Goal: Book appointment/travel/reservation

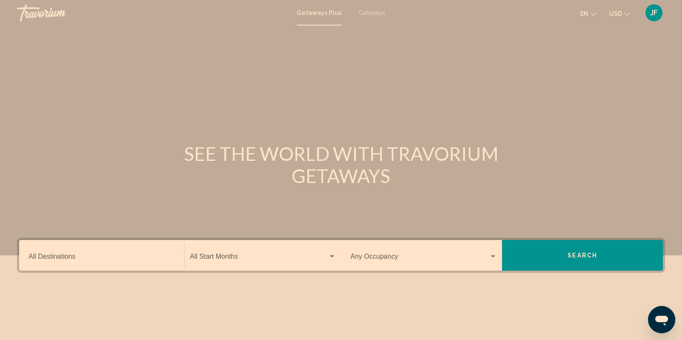
click at [107, 253] on div "Destination All Destinations" at bounding box center [102, 255] width 146 height 27
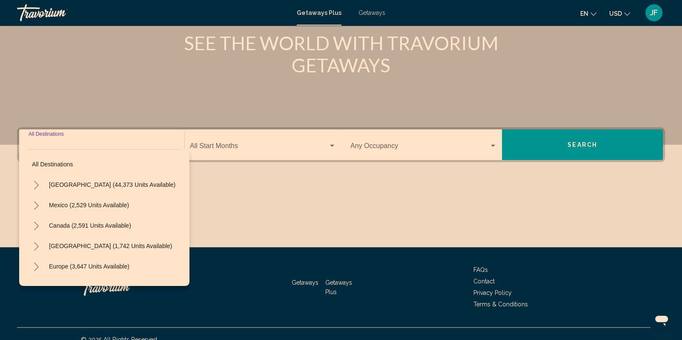
scroll to position [122, 0]
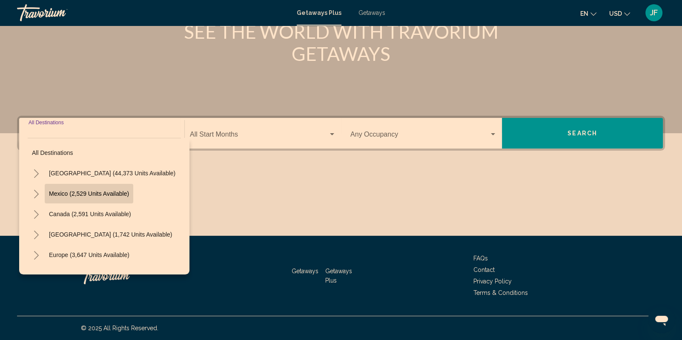
click at [94, 193] on span "Mexico (2,529 units available)" at bounding box center [89, 193] width 80 height 7
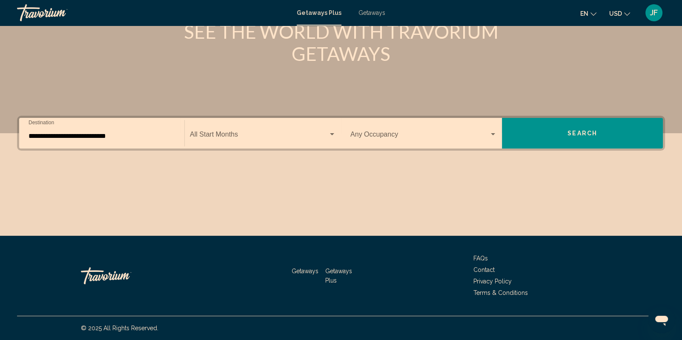
click at [126, 140] on div "**********" at bounding box center [102, 133] width 146 height 27
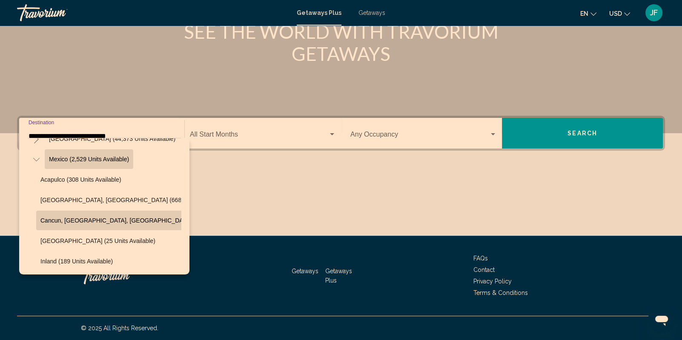
scroll to position [30, 0]
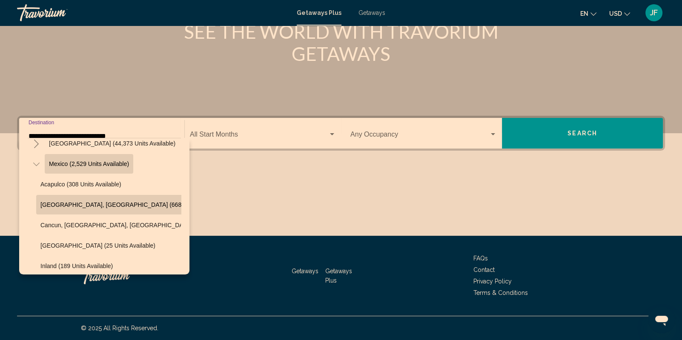
click at [102, 204] on span "[GEOGRAPHIC_DATA], [GEOGRAPHIC_DATA] (668 units available)" at bounding box center [132, 204] width 184 height 7
type input "**********"
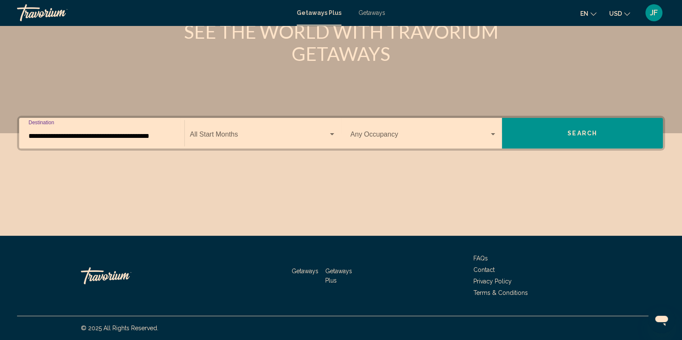
click at [270, 139] on span "Search widget" at bounding box center [259, 136] width 138 height 8
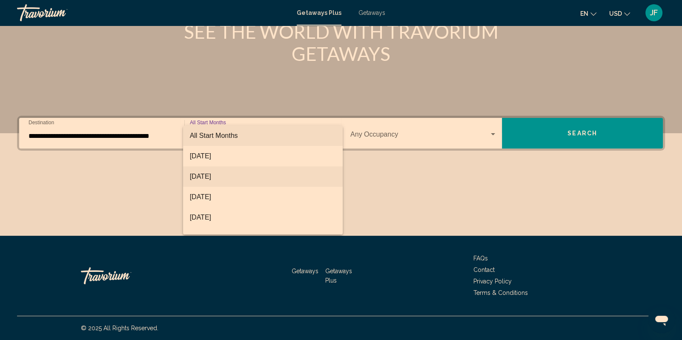
click at [243, 176] on span "[DATE]" at bounding box center [263, 176] width 146 height 20
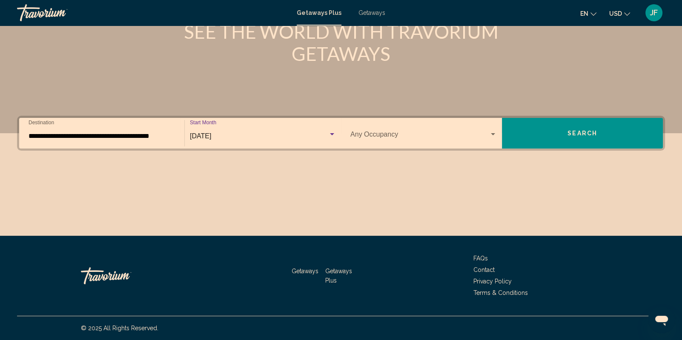
click at [281, 136] on div "[DATE]" at bounding box center [259, 136] width 138 height 8
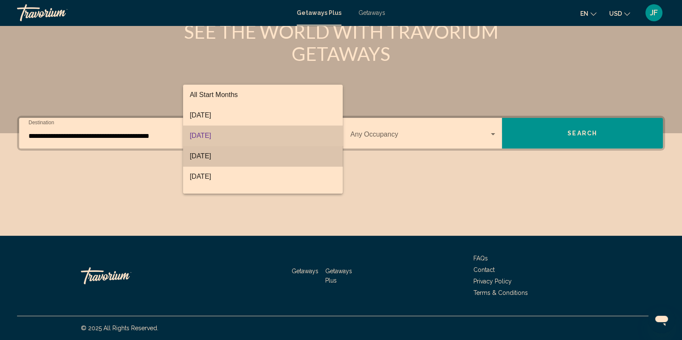
click at [265, 153] on span "[DATE]" at bounding box center [263, 156] width 146 height 20
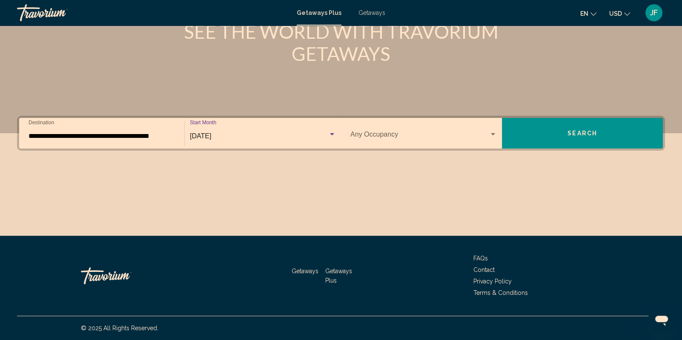
click at [579, 139] on button "Search" at bounding box center [582, 133] width 161 height 31
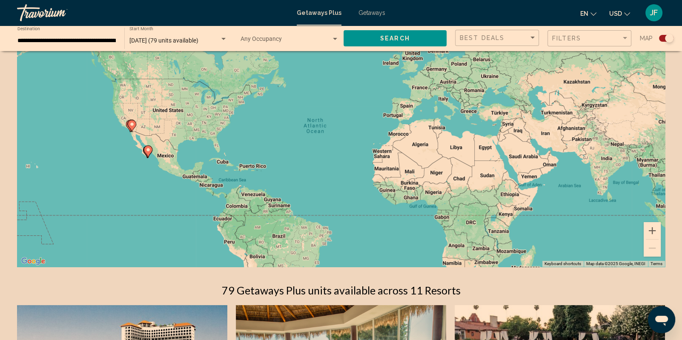
scroll to position [53, 0]
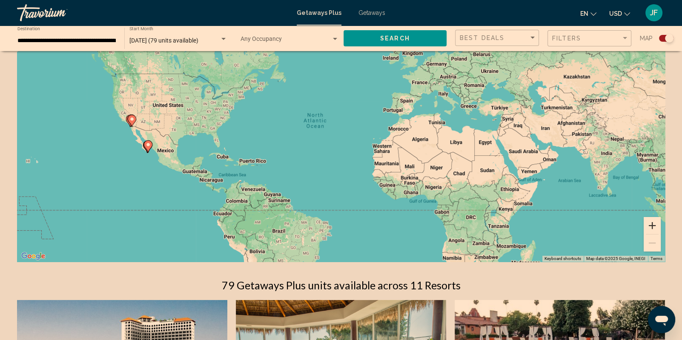
click at [655, 229] on button "Zoom in" at bounding box center [652, 225] width 17 height 17
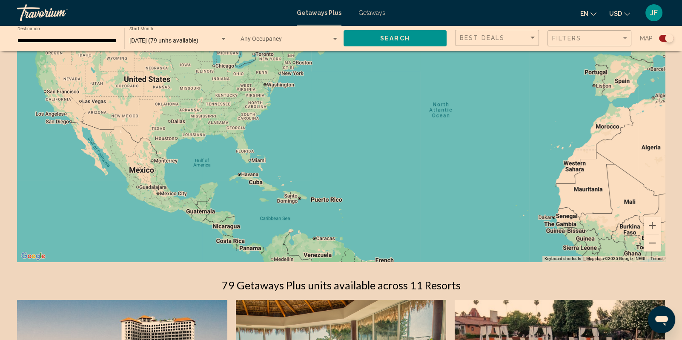
drag, startPoint x: 91, startPoint y: 200, endPoint x: 249, endPoint y: 203, distance: 158.0
click at [249, 203] on div "Main content" at bounding box center [341, 133] width 648 height 255
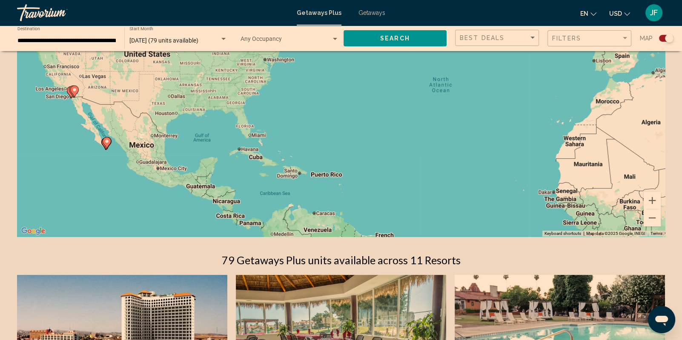
scroll to position [57, 0]
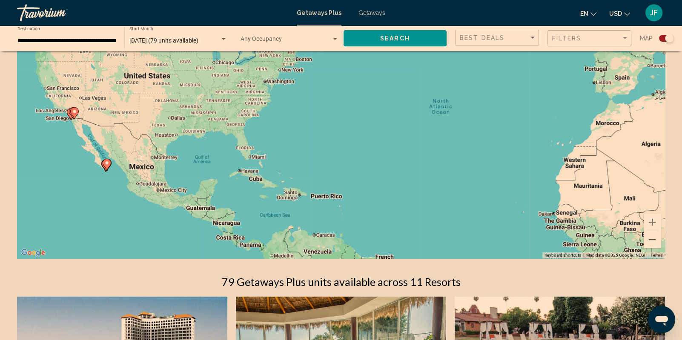
click at [324, 205] on div "To activate drag with keyboard, press Alt + Enter. Once in keyboard drag state,…" at bounding box center [341, 130] width 648 height 255
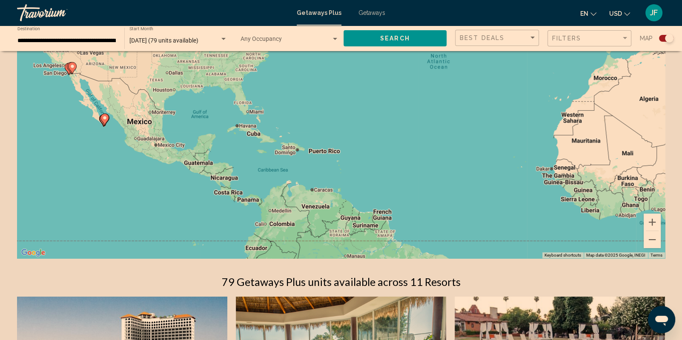
drag, startPoint x: 346, startPoint y: 209, endPoint x: 344, endPoint y: 162, distance: 46.9
click at [344, 162] on div "To activate drag with keyboard, press Alt + Enter. Once in keyboard drag state,…" at bounding box center [341, 130] width 648 height 255
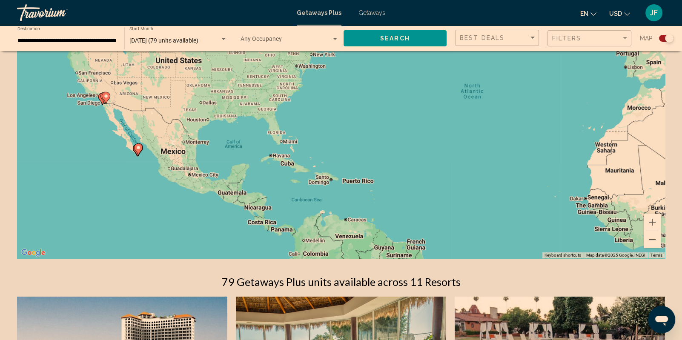
drag, startPoint x: 375, startPoint y: 172, endPoint x: 408, endPoint y: 202, distance: 44.3
click at [408, 202] on div "To activate drag with keyboard, press Alt + Enter. Once in keyboard drag state,…" at bounding box center [341, 130] width 648 height 255
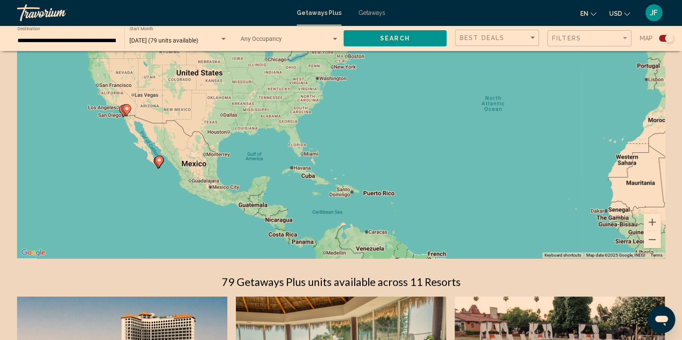
drag, startPoint x: 270, startPoint y: 164, endPoint x: 291, endPoint y: 178, distance: 25.6
click at [291, 178] on div "To activate drag with keyboard, press Alt + Enter. Once in keyboard drag state,…" at bounding box center [341, 130] width 648 height 255
click at [651, 224] on button "Zoom in" at bounding box center [652, 222] width 17 height 17
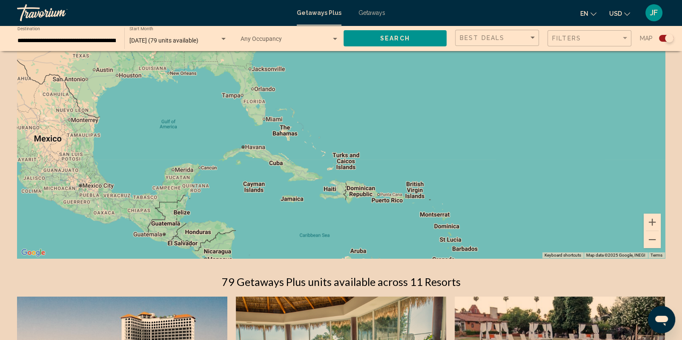
drag, startPoint x: 267, startPoint y: 216, endPoint x: 268, endPoint y: 157, distance: 58.8
click at [268, 157] on div "To activate drag with keyboard, press Alt + Enter. Once in keyboard drag state,…" at bounding box center [341, 130] width 648 height 255
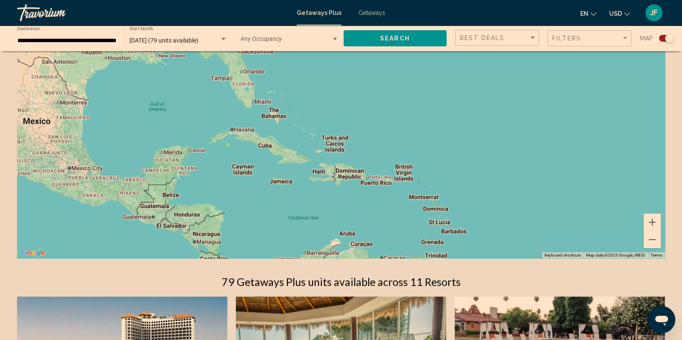
drag, startPoint x: 331, startPoint y: 219, endPoint x: 320, endPoint y: 198, distance: 23.8
click at [320, 198] on div "To activate drag with keyboard, press Alt + Enter. Once in keyboard drag state,…" at bounding box center [341, 130] width 648 height 255
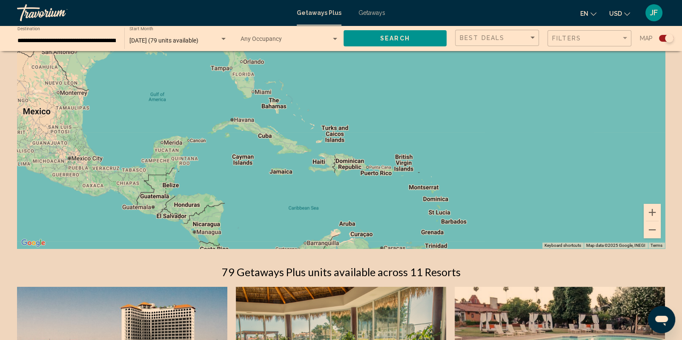
scroll to position [72, 0]
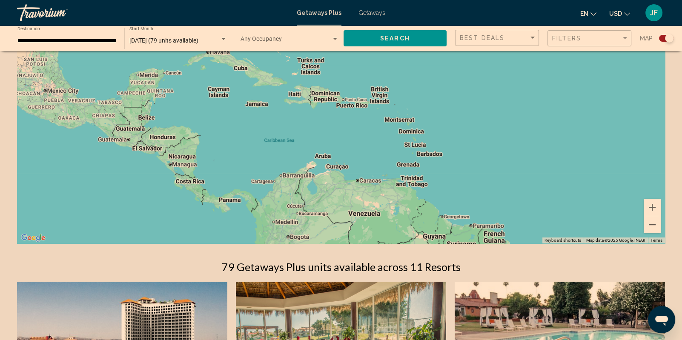
drag, startPoint x: 439, startPoint y: 182, endPoint x: 413, endPoint y: 119, distance: 68.0
click at [413, 119] on div "To activate drag with keyboard, press Alt + Enter. Once in keyboard drag state,…" at bounding box center [341, 115] width 648 height 255
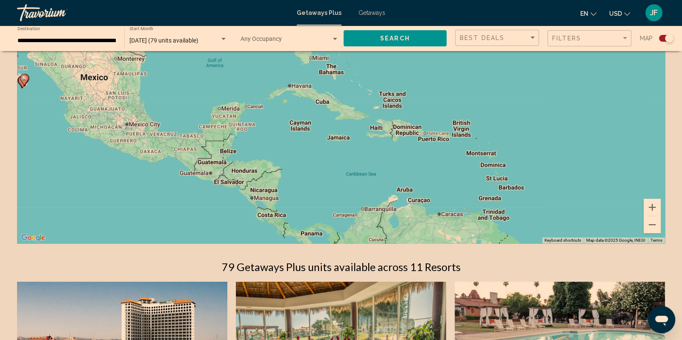
drag, startPoint x: 129, startPoint y: 189, endPoint x: 212, endPoint y: 223, distance: 90.1
click at [212, 223] on div "To activate drag with keyboard, press Alt + Enter. Once in keyboard drag state,…" at bounding box center [341, 115] width 648 height 255
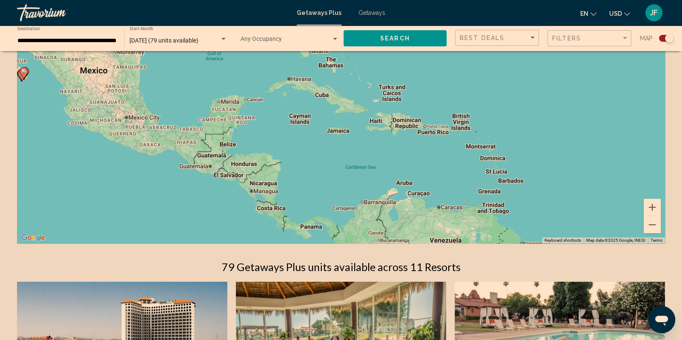
drag, startPoint x: 136, startPoint y: 175, endPoint x: 138, endPoint y: 169, distance: 6.1
click at [138, 169] on div "To activate drag with keyboard, press Alt + Enter. Once in keyboard drag state,…" at bounding box center [341, 115] width 648 height 255
click at [278, 210] on div "To activate drag with keyboard, press Alt + Enter. Once in keyboard drag state,…" at bounding box center [341, 115] width 648 height 255
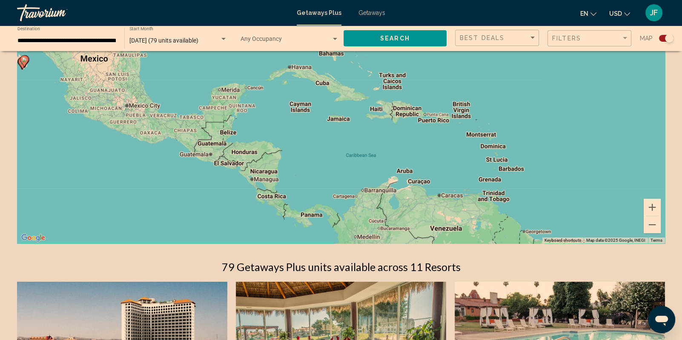
drag, startPoint x: 105, startPoint y: 85, endPoint x: 86, endPoint y: 65, distance: 27.7
click at [86, 65] on div "To activate drag with keyboard, press Alt + Enter. Once in keyboard drag state,…" at bounding box center [341, 115] width 648 height 255
click at [77, 39] on input "**********" at bounding box center [66, 40] width 98 height 7
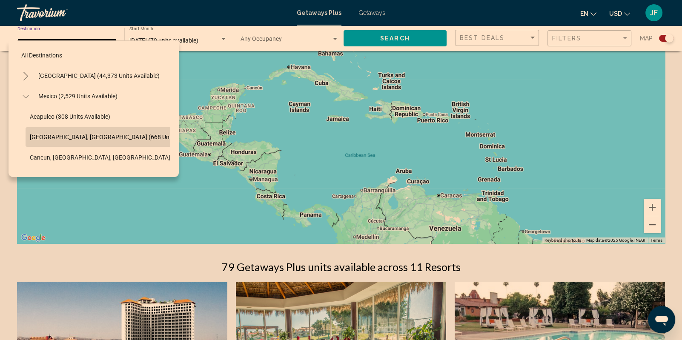
scroll to position [33, 0]
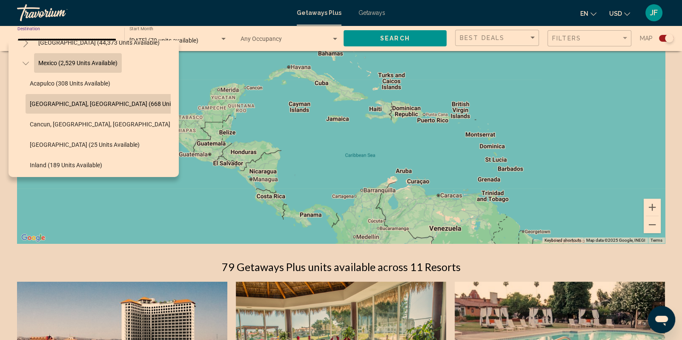
click at [89, 66] on span "Mexico (2,529 units available)" at bounding box center [77, 63] width 79 height 7
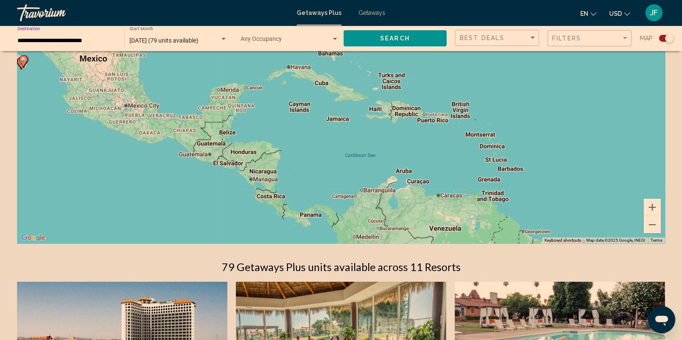
click at [405, 44] on button "Search" at bounding box center [395, 38] width 103 height 16
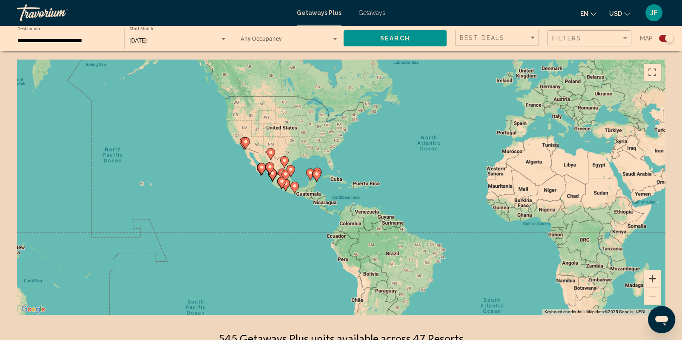
click at [653, 273] on button "Zoom in" at bounding box center [652, 278] width 17 height 17
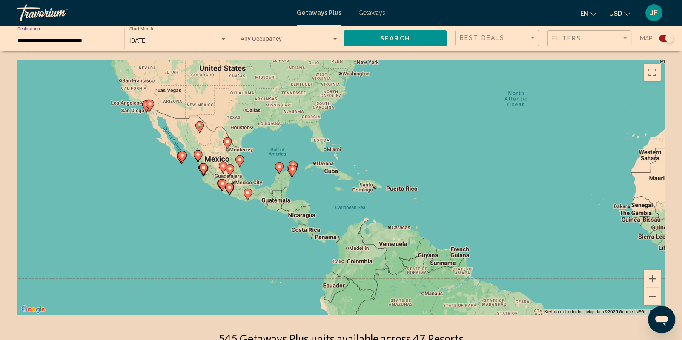
click at [62, 40] on input "**********" at bounding box center [66, 40] width 98 height 7
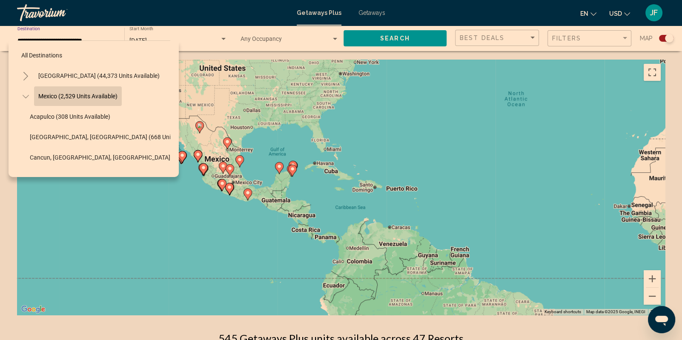
scroll to position [10, 0]
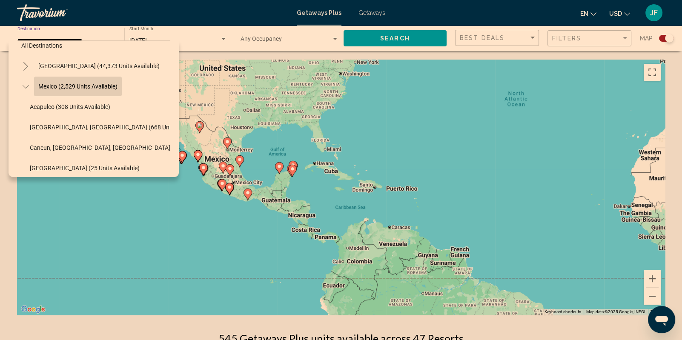
click at [40, 89] on span "Mexico (2,529 units available)" at bounding box center [77, 86] width 79 height 7
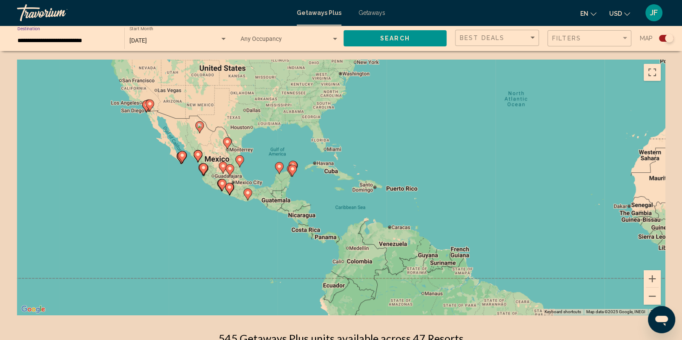
click at [46, 38] on input "**********" at bounding box center [66, 40] width 98 height 7
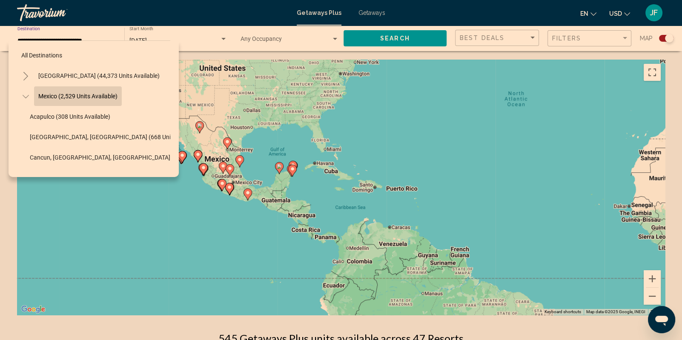
click at [21, 95] on button "Toggle Mexico (2,529 units available)" at bounding box center [25, 96] width 17 height 17
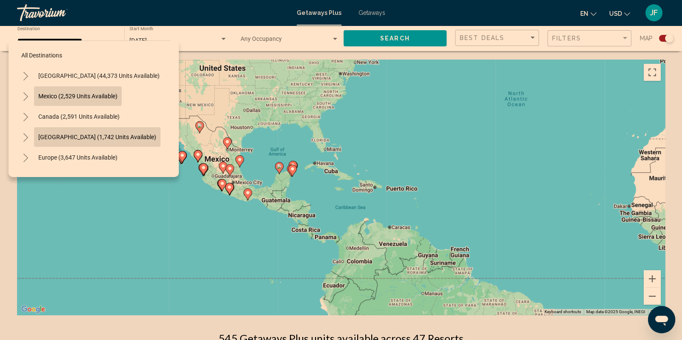
click at [102, 134] on span "[GEOGRAPHIC_DATA] (1,742 units available)" at bounding box center [97, 137] width 118 height 7
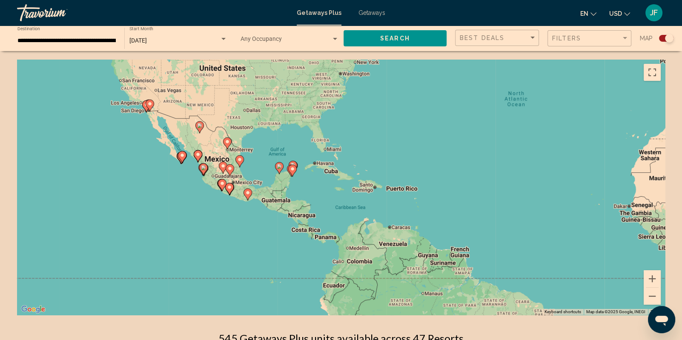
click at [379, 47] on div "Search" at bounding box center [400, 39] width 112 height 26
click at [386, 37] on span "Search" at bounding box center [395, 38] width 30 height 7
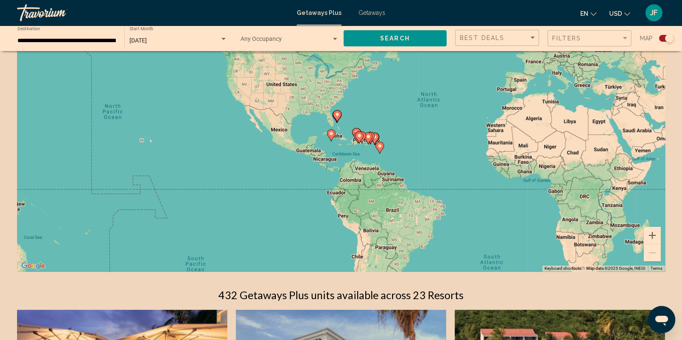
scroll to position [28, 0]
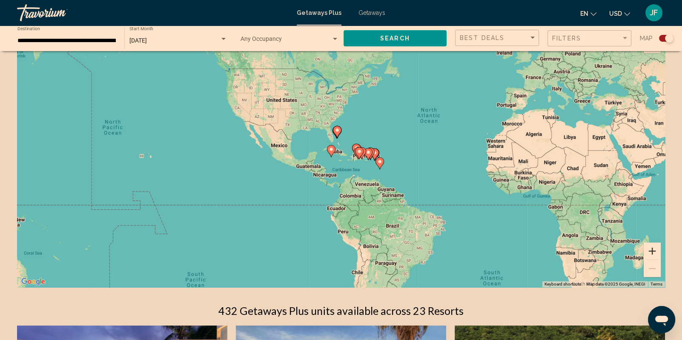
click at [655, 253] on button "Zoom in" at bounding box center [652, 251] width 17 height 17
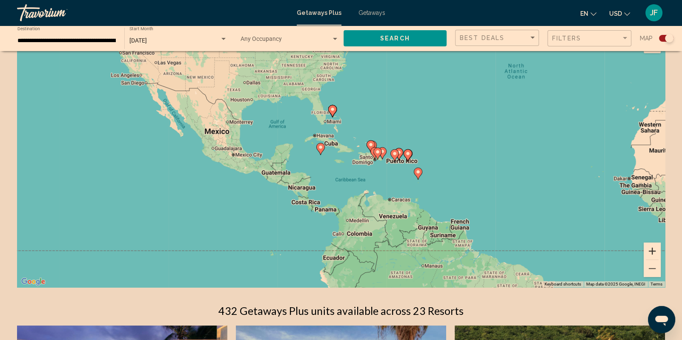
click at [651, 251] on button "Zoom in" at bounding box center [652, 251] width 17 height 17
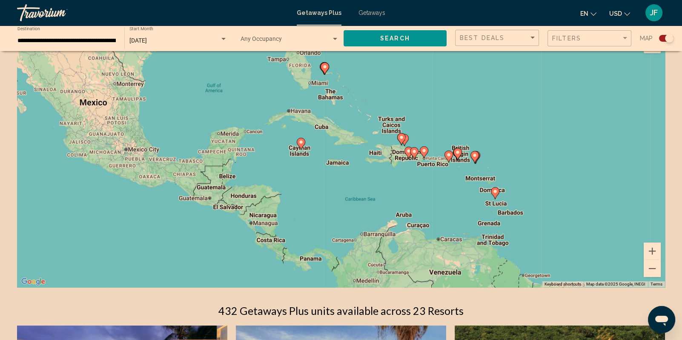
click at [74, 46] on div "**********" at bounding box center [66, 38] width 98 height 23
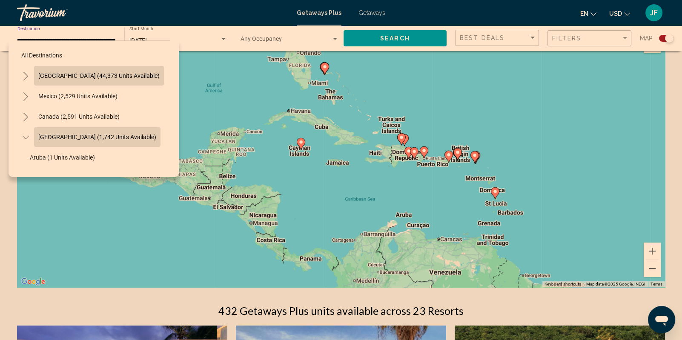
scroll to position [33, 13]
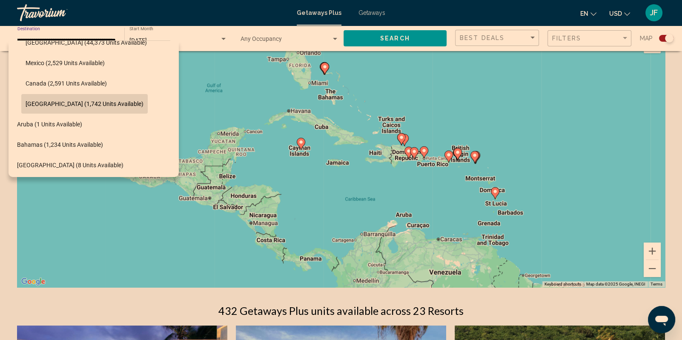
click at [44, 105] on span "[GEOGRAPHIC_DATA] (1,742 units available)" at bounding box center [85, 103] width 118 height 7
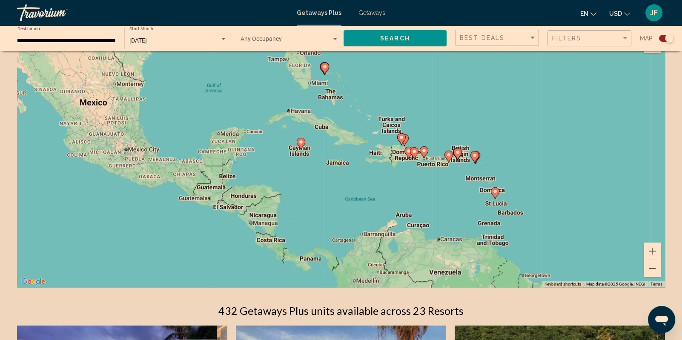
click at [37, 38] on input "**********" at bounding box center [66, 40] width 98 height 7
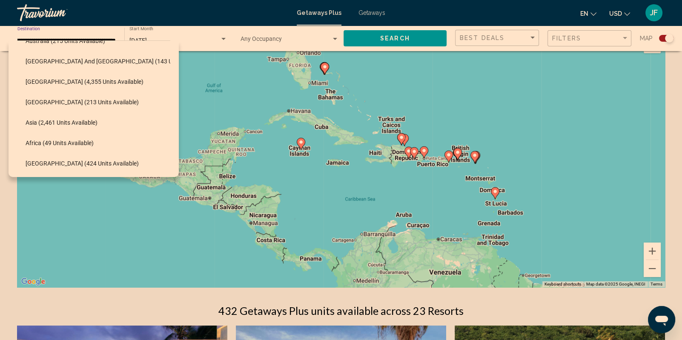
scroll to position [306, 13]
click at [75, 98] on span "[GEOGRAPHIC_DATA] (213 units available)" at bounding box center [82, 101] width 113 height 7
type input "**********"
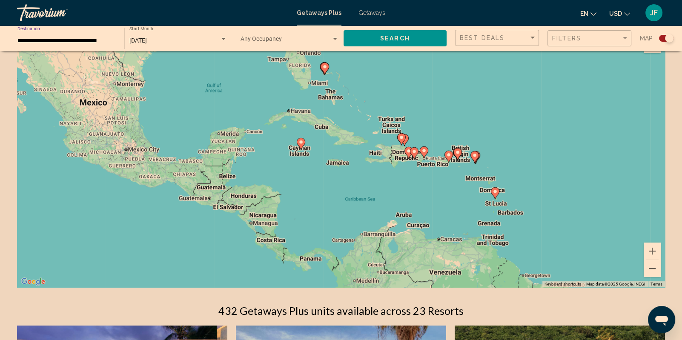
click at [389, 40] on span "Search" at bounding box center [395, 38] width 30 height 7
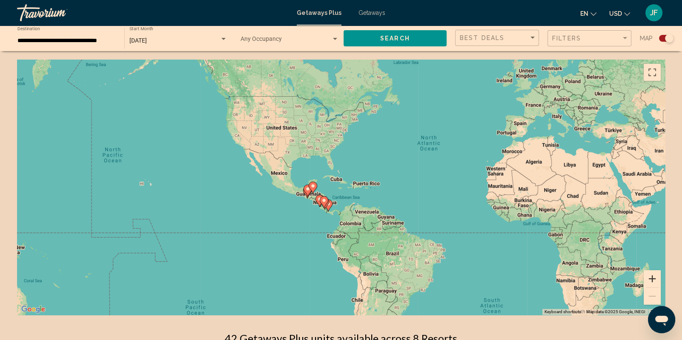
click at [653, 279] on button "Zoom in" at bounding box center [652, 278] width 17 height 17
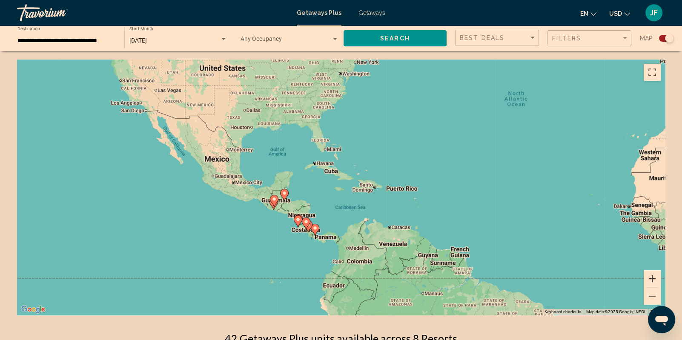
click at [653, 279] on button "Zoom in" at bounding box center [652, 278] width 17 height 17
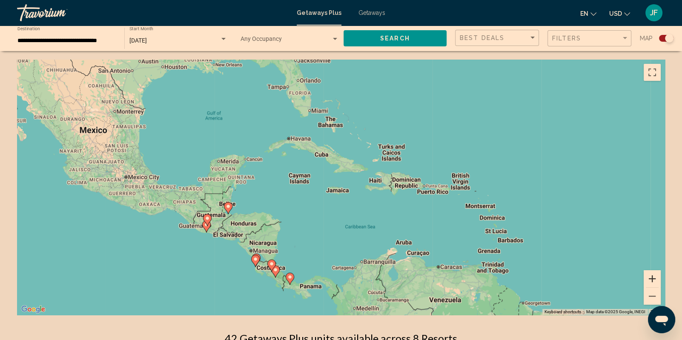
scroll to position [87, 0]
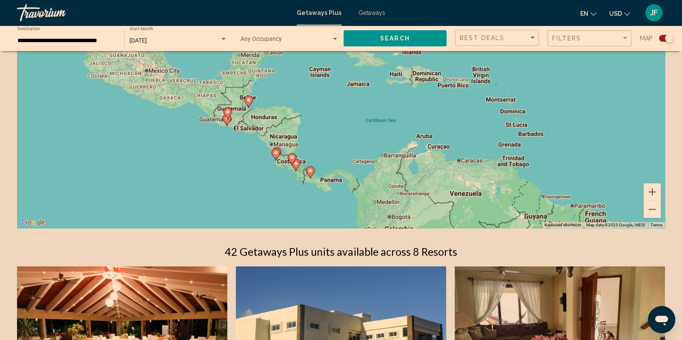
drag, startPoint x: 284, startPoint y: 199, endPoint x: 310, endPoint y: 168, distance: 40.0
click at [310, 168] on div "To activate drag with keyboard, press Alt + Enter. Once in keyboard drag state,…" at bounding box center [341, 100] width 648 height 255
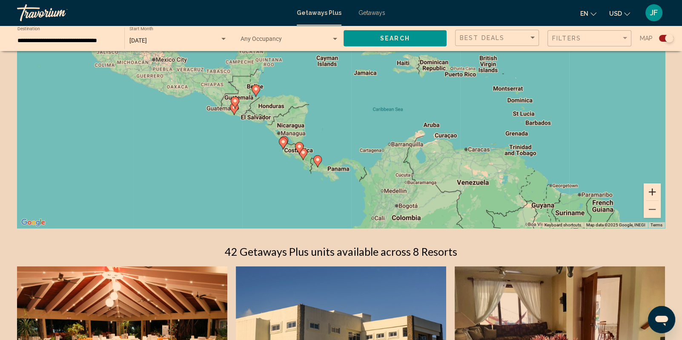
click at [648, 193] on button "Zoom in" at bounding box center [652, 192] width 17 height 17
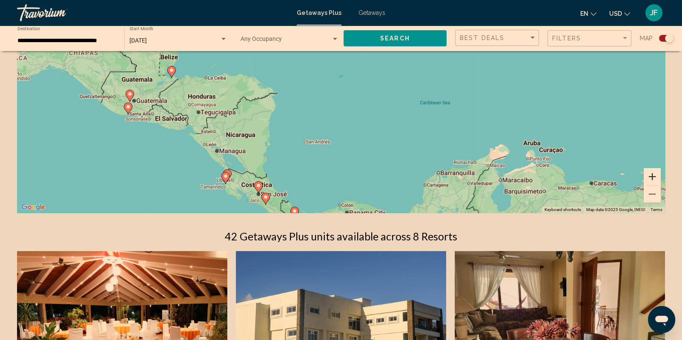
scroll to position [107, 0]
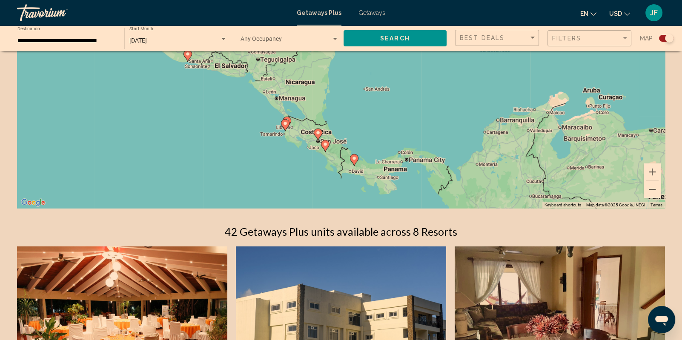
drag, startPoint x: 285, startPoint y: 170, endPoint x: 344, endPoint y: 121, distance: 76.5
click at [345, 121] on div "To activate drag with keyboard, press Alt + Enter. Once in keyboard drag state,…" at bounding box center [341, 80] width 648 height 255
click at [313, 168] on div "To activate drag with keyboard, press Alt + Enter. Once in keyboard drag state,…" at bounding box center [341, 80] width 648 height 255
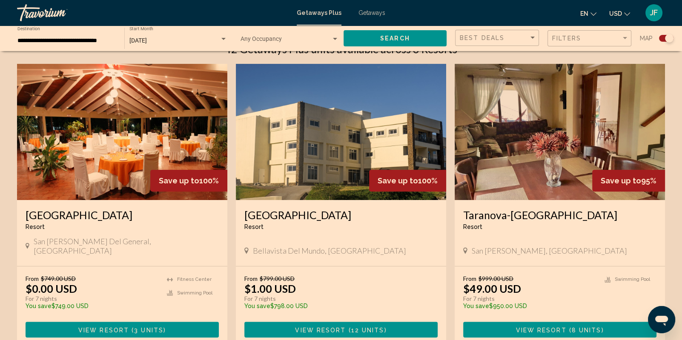
scroll to position [268, 0]
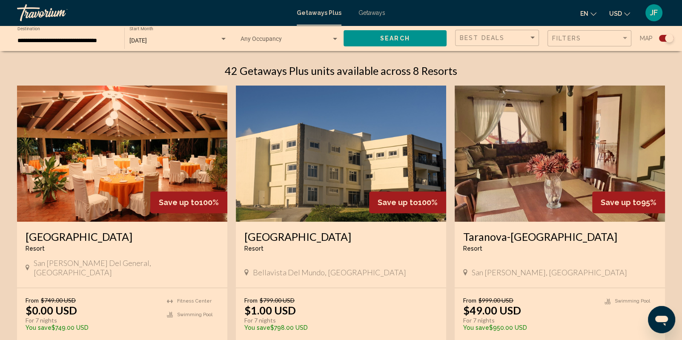
click at [76, 237] on h3 "[GEOGRAPHIC_DATA]" at bounding box center [122, 236] width 193 height 13
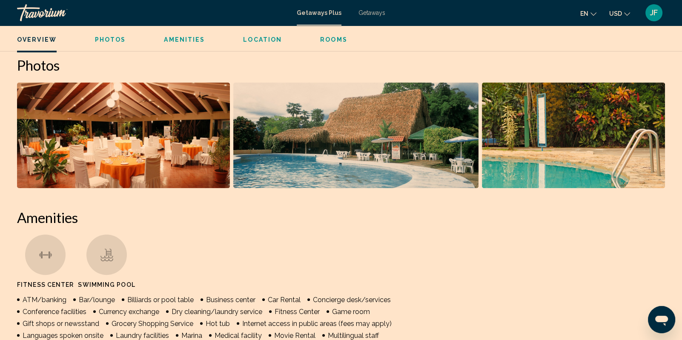
scroll to position [336, 0]
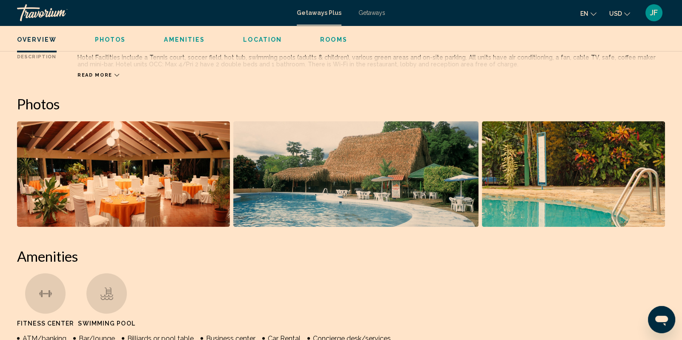
click at [129, 39] on ul "Overview Photos Amenities Location Rooms Search" at bounding box center [341, 38] width 648 height 9
click at [121, 42] on span "Photos" at bounding box center [110, 39] width 31 height 7
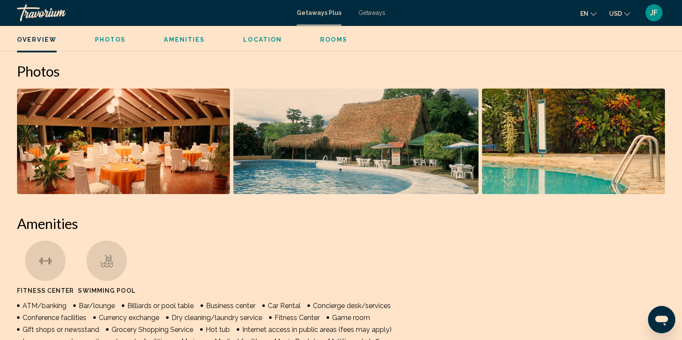
scroll to position [379, 0]
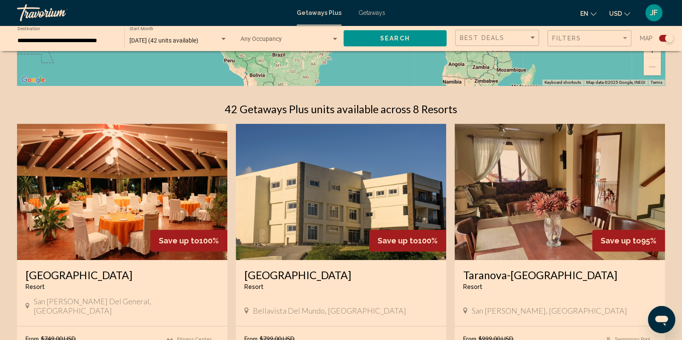
scroll to position [358, 0]
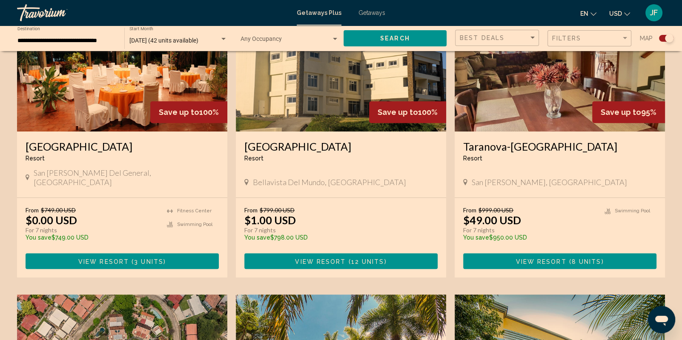
click at [542, 146] on h3 "Taranova-[GEOGRAPHIC_DATA]" at bounding box center [559, 146] width 193 height 13
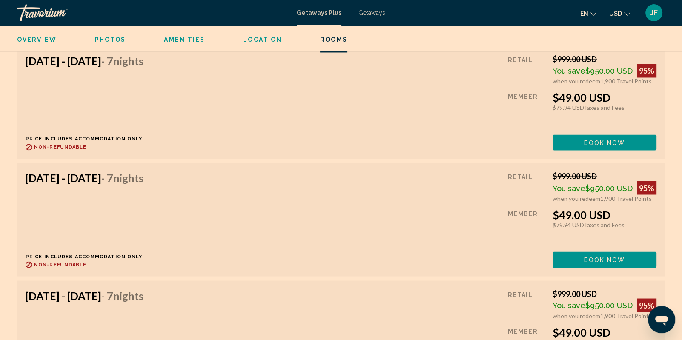
scroll to position [1690, 0]
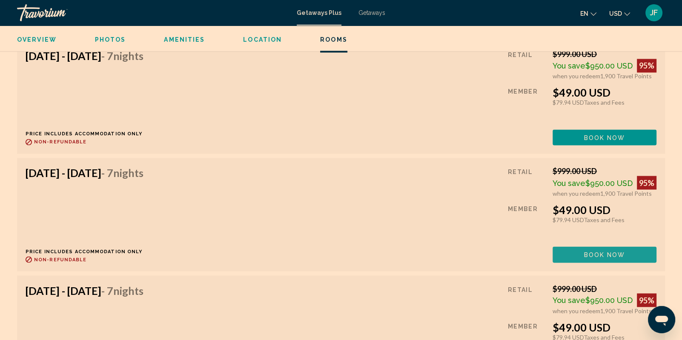
click at [593, 253] on span "Book now" at bounding box center [604, 255] width 41 height 7
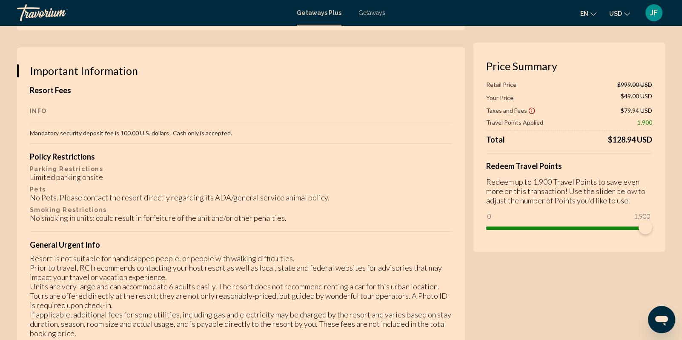
scroll to position [1234, 0]
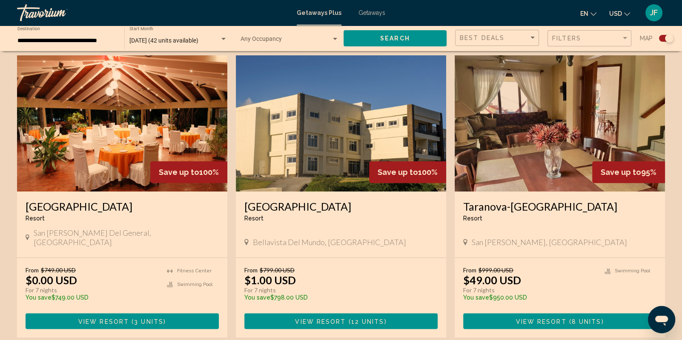
scroll to position [318, 0]
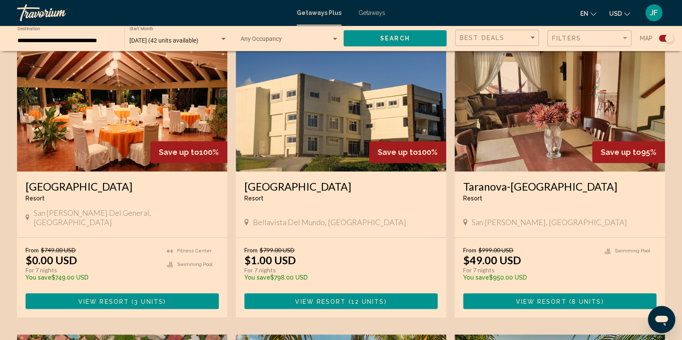
click at [528, 189] on h3 "Taranova-[GEOGRAPHIC_DATA]" at bounding box center [559, 186] width 193 height 13
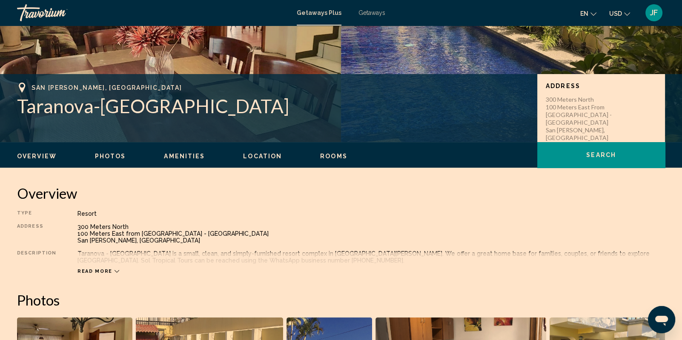
scroll to position [153, 0]
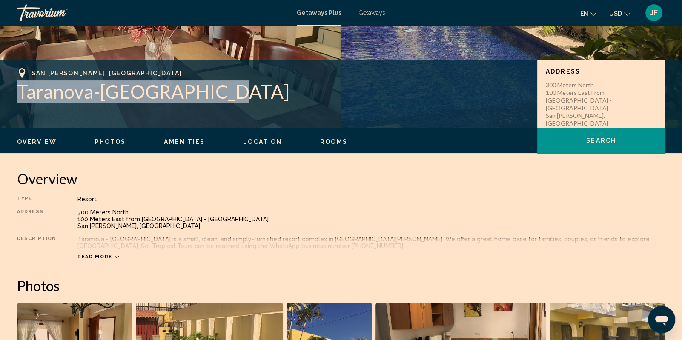
drag, startPoint x: 20, startPoint y: 93, endPoint x: 200, endPoint y: 86, distance: 180.7
click at [200, 86] on h1 "Taranova-[GEOGRAPHIC_DATA]" at bounding box center [273, 91] width 512 height 22
copy h1 "Taranova-[GEOGRAPHIC_DATA]"
